Goal: Check status: Check status

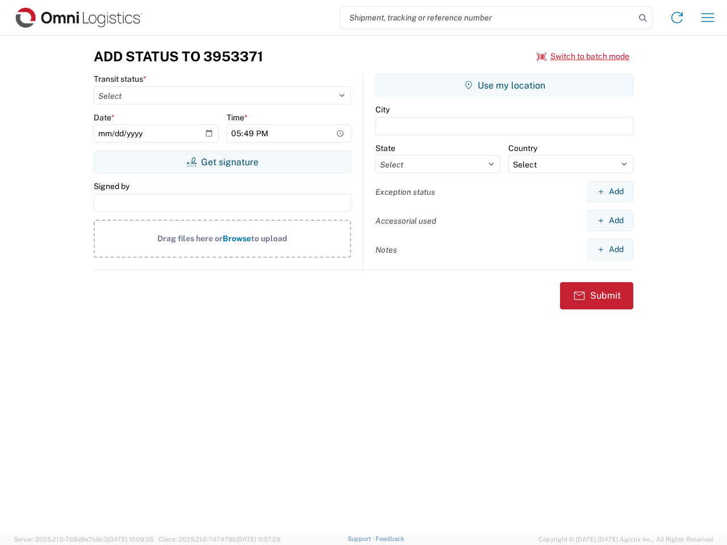
click at [488, 18] on input "search" at bounding box center [488, 18] width 294 height 22
click at [643, 18] on icon at bounding box center [643, 18] width 16 height 16
click at [677, 18] on icon at bounding box center [677, 18] width 18 height 18
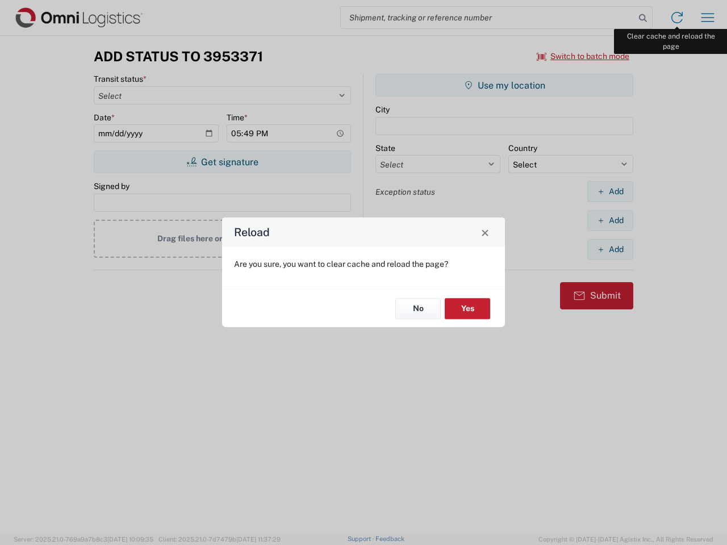
click at [707, 18] on div "Reload Are you sure, you want to clear cache and reload the page? No Yes" at bounding box center [363, 272] width 727 height 545
click at [583, 56] on div "Reload Are you sure, you want to clear cache and reload the page? No Yes" at bounding box center [363, 272] width 727 height 545
click at [222, 162] on div "Reload Are you sure, you want to clear cache and reload the page? No Yes" at bounding box center [363, 272] width 727 height 545
click at [504, 85] on div "Reload Are you sure, you want to clear cache and reload the page? No Yes" at bounding box center [363, 272] width 727 height 545
click at [610, 191] on div "Reload Are you sure, you want to clear cache and reload the page? No Yes" at bounding box center [363, 272] width 727 height 545
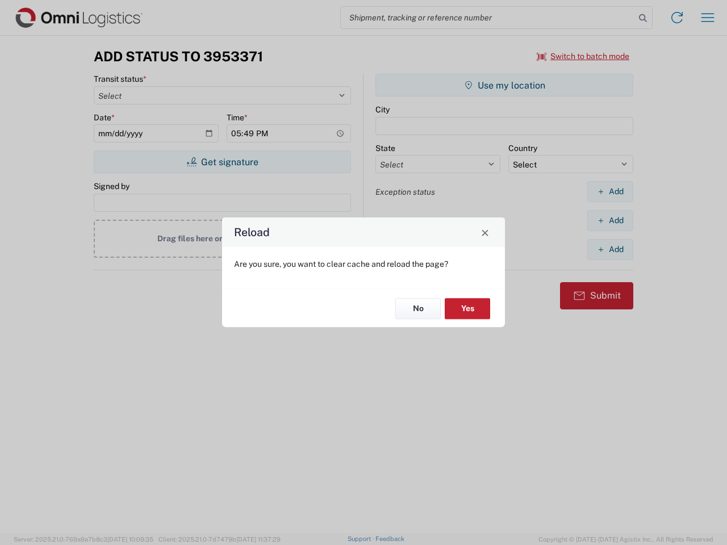
click at [610, 220] on div "Reload Are you sure, you want to clear cache and reload the page? No Yes" at bounding box center [363, 272] width 727 height 545
click at [610, 249] on div "Reload Are you sure, you want to clear cache and reload the page? No Yes" at bounding box center [363, 272] width 727 height 545
